Goal: Navigation & Orientation: Understand site structure

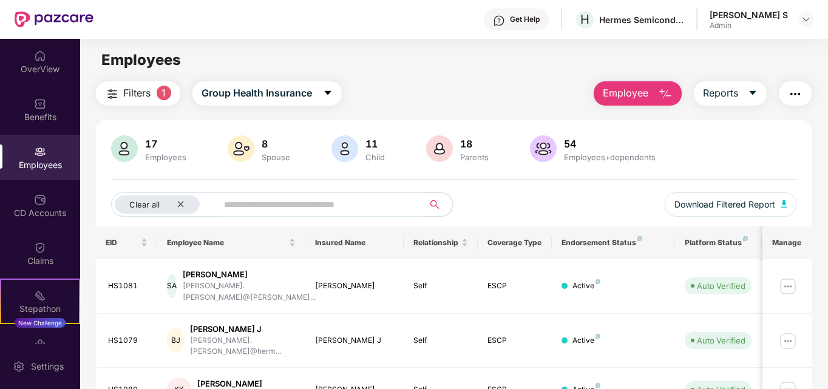
click at [50, 64] on div "OverView" at bounding box center [40, 69] width 80 height 12
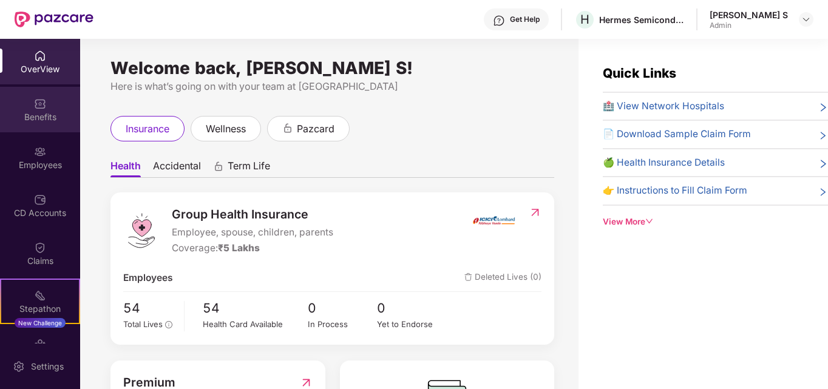
click at [36, 123] on div "Benefits" at bounding box center [40, 117] width 80 height 12
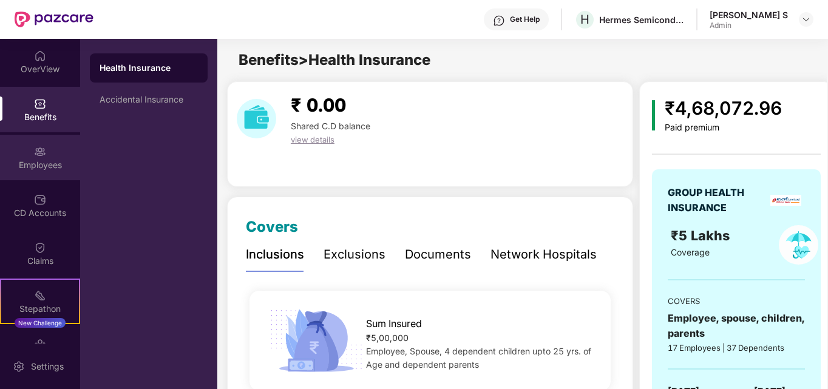
click at [55, 167] on div "Employees" at bounding box center [40, 165] width 80 height 12
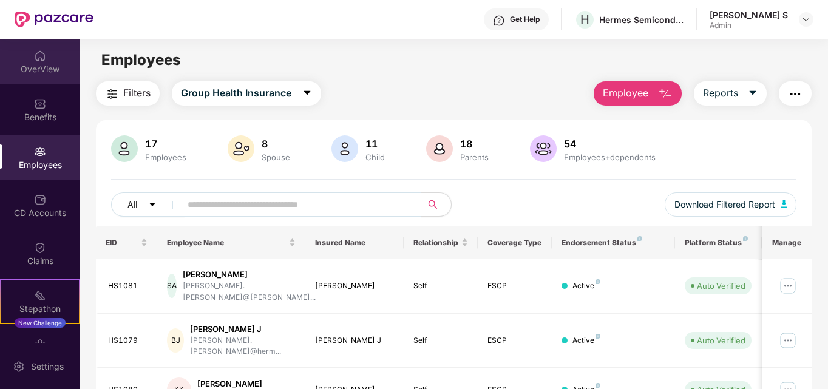
click at [46, 60] on div "OverView" at bounding box center [40, 62] width 80 height 46
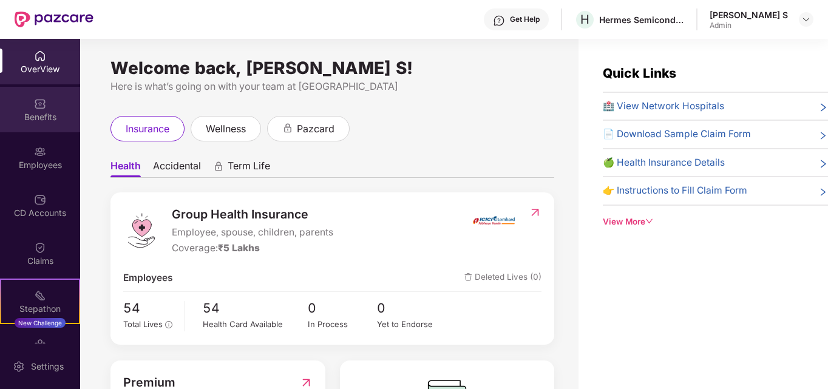
click at [38, 118] on div "Benefits" at bounding box center [40, 117] width 80 height 12
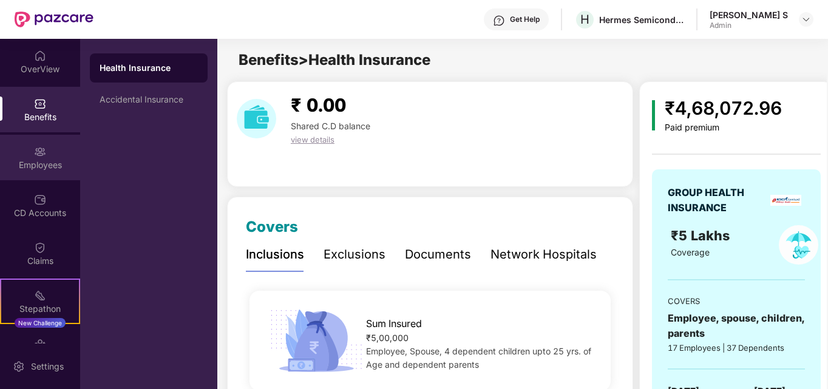
click at [41, 157] on img at bounding box center [40, 152] width 12 height 12
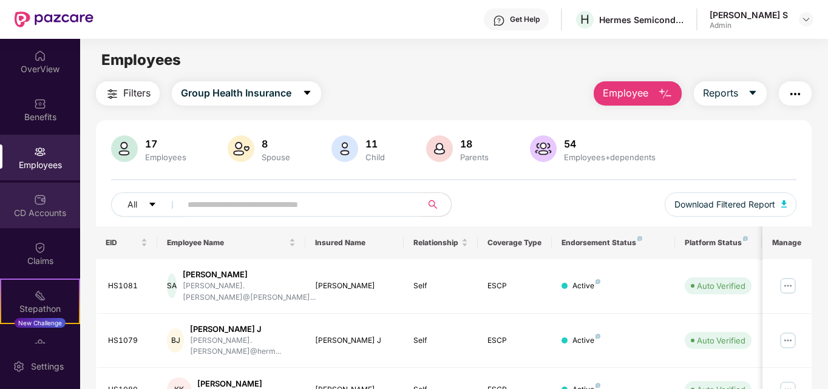
click at [54, 208] on div "CD Accounts" at bounding box center [40, 213] width 80 height 12
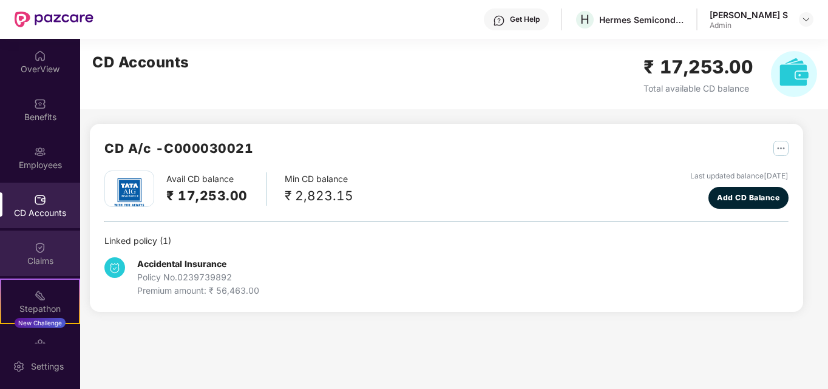
click at [41, 261] on div "Claims" at bounding box center [40, 261] width 80 height 12
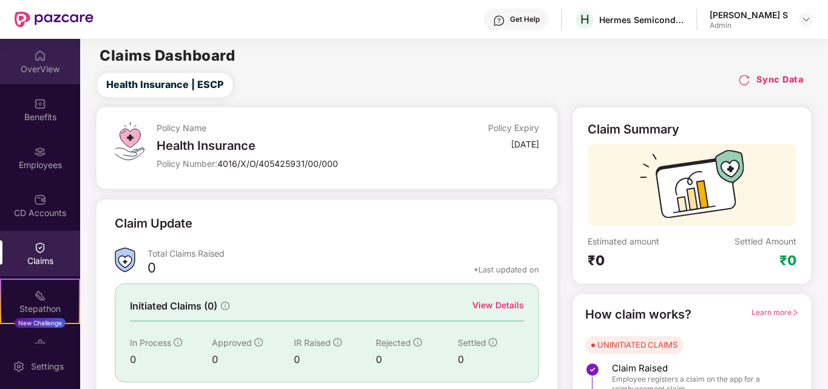
click at [41, 59] on img at bounding box center [40, 56] width 12 height 12
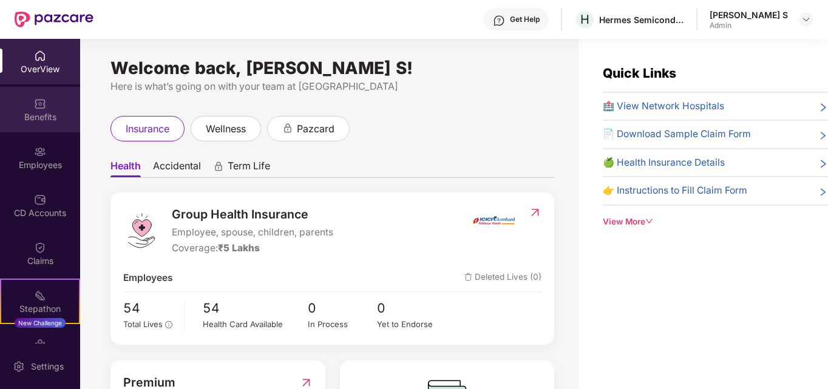
click at [40, 106] on img at bounding box center [40, 104] width 12 height 12
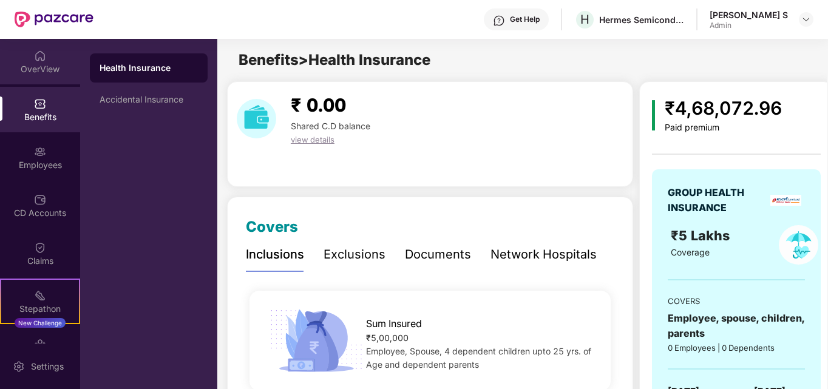
click at [34, 66] on div "OverView" at bounding box center [40, 69] width 80 height 12
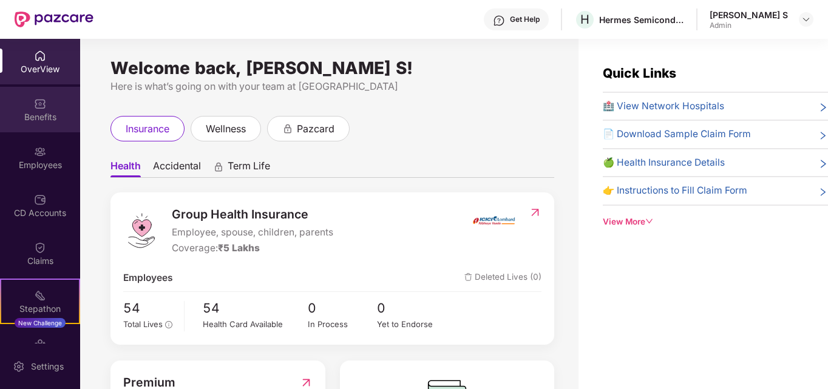
click at [40, 104] on img at bounding box center [40, 104] width 12 height 12
